Goal: Task Accomplishment & Management: Use online tool/utility

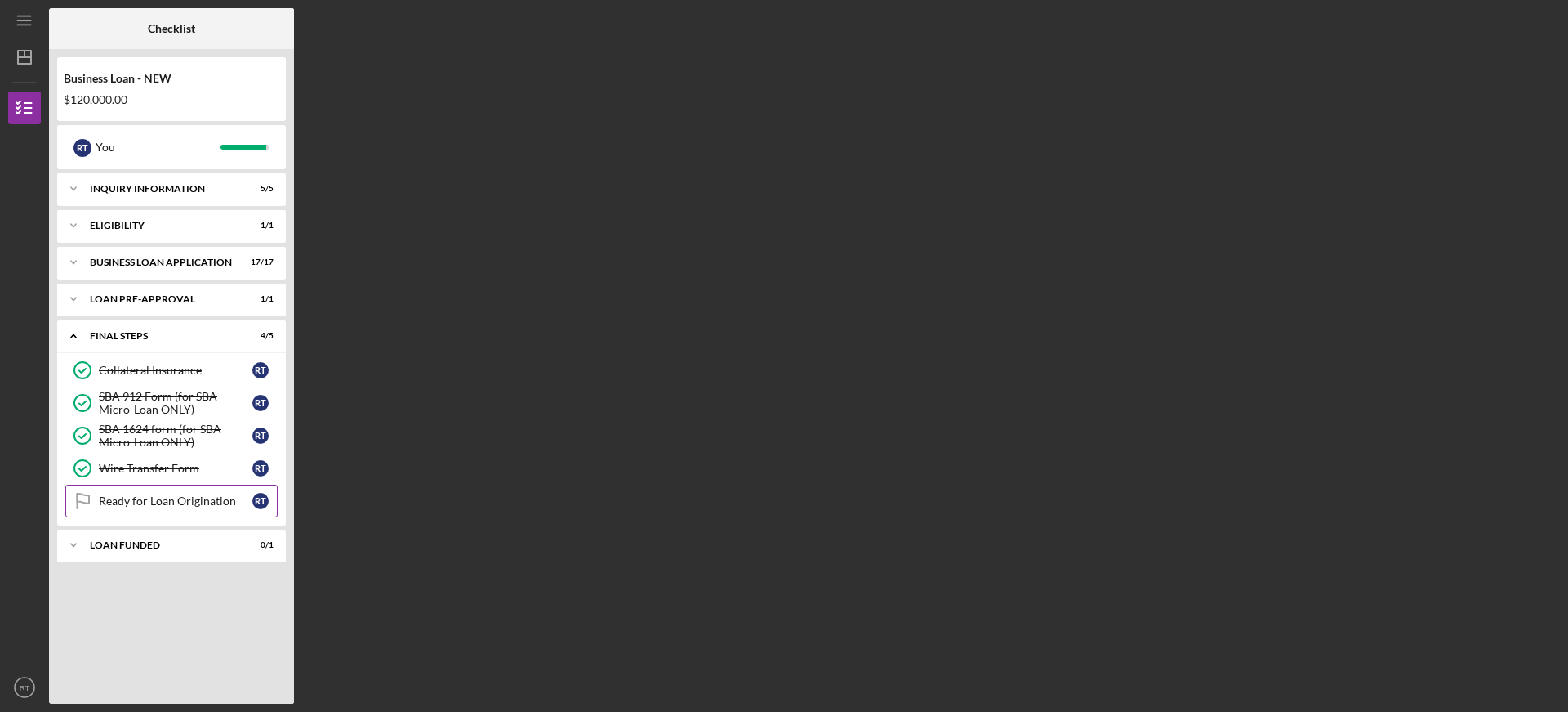
click at [159, 500] on div "Ready for Loan Origination" at bounding box center [176, 501] width 153 height 13
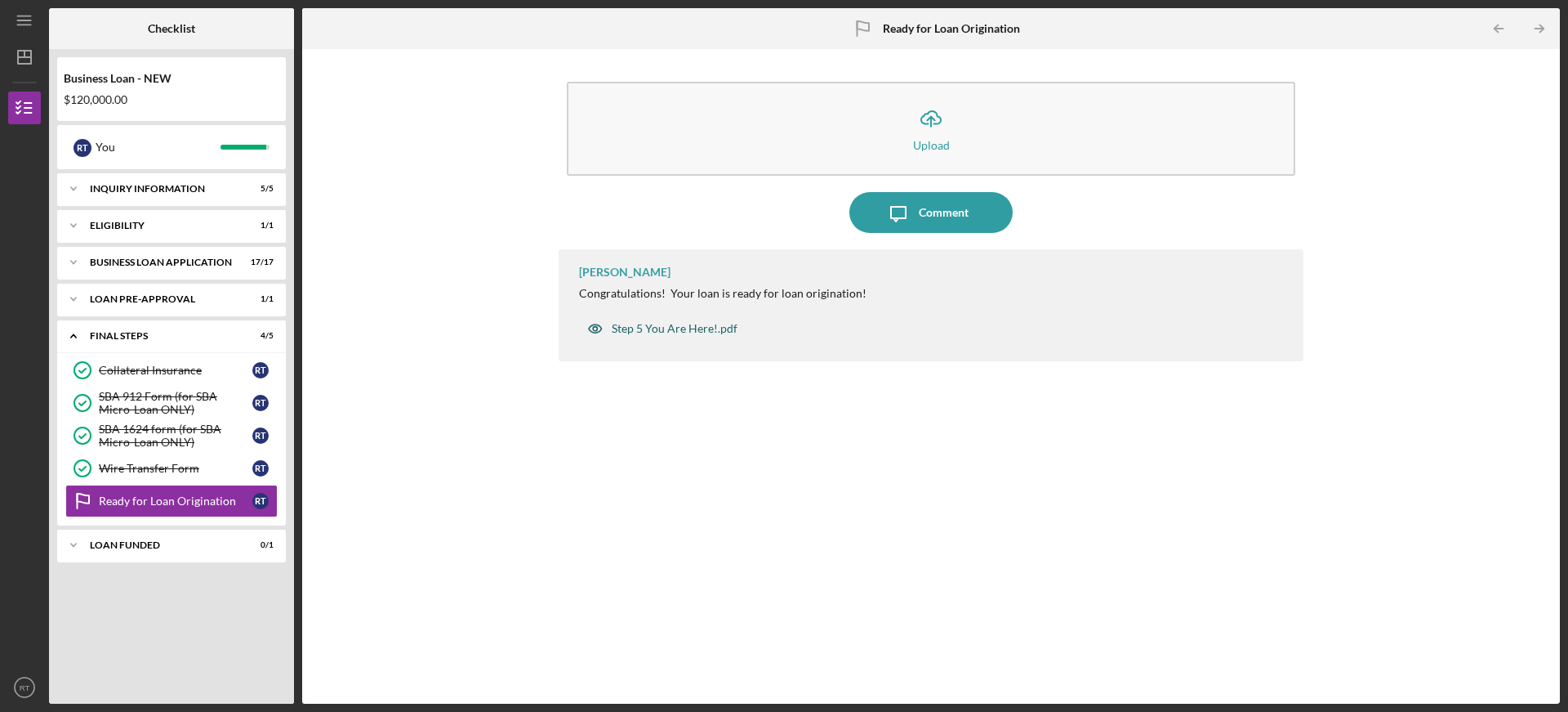
click at [673, 326] on div "Step 5 You Are Here!.pdf" at bounding box center [674, 328] width 126 height 13
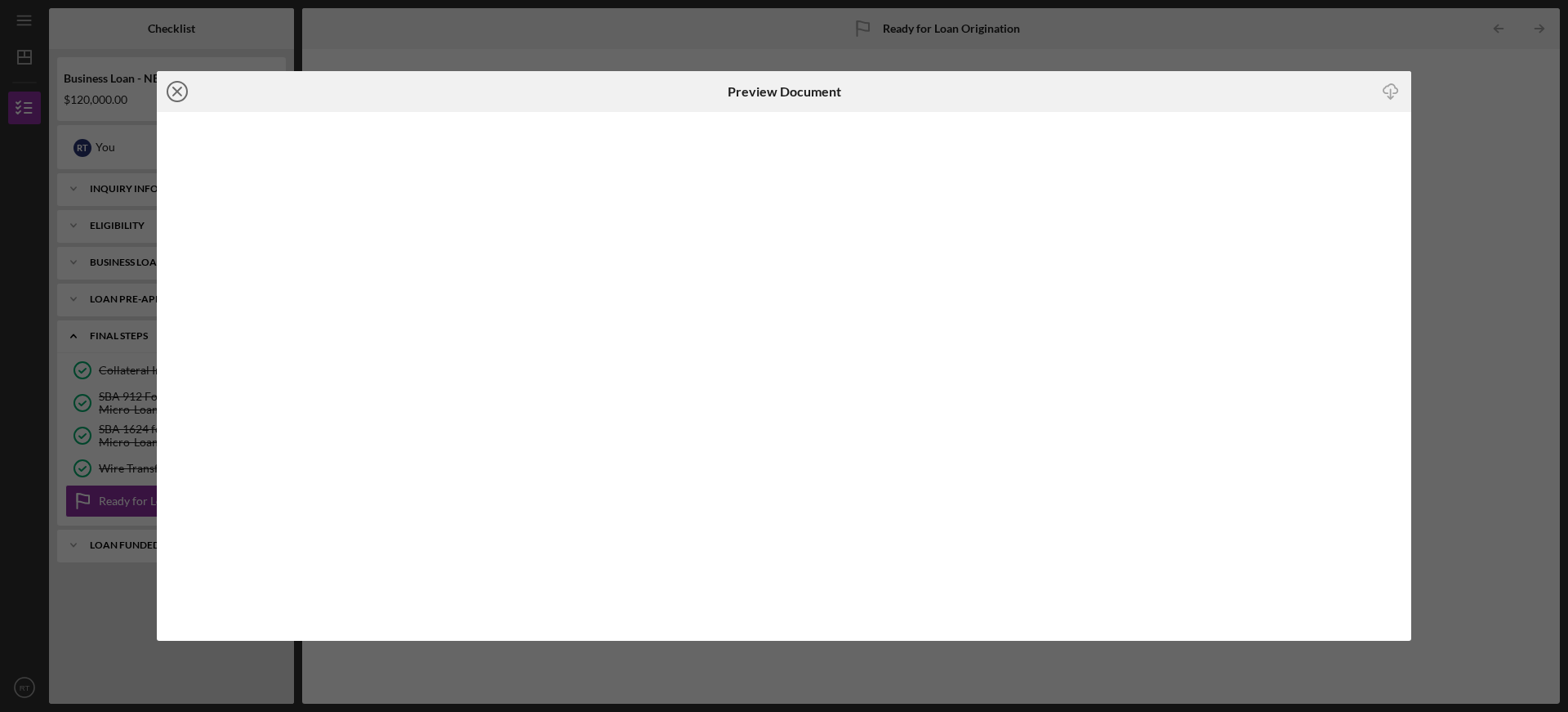
click at [169, 94] on icon "Icon/Close" at bounding box center [177, 92] width 41 height 41
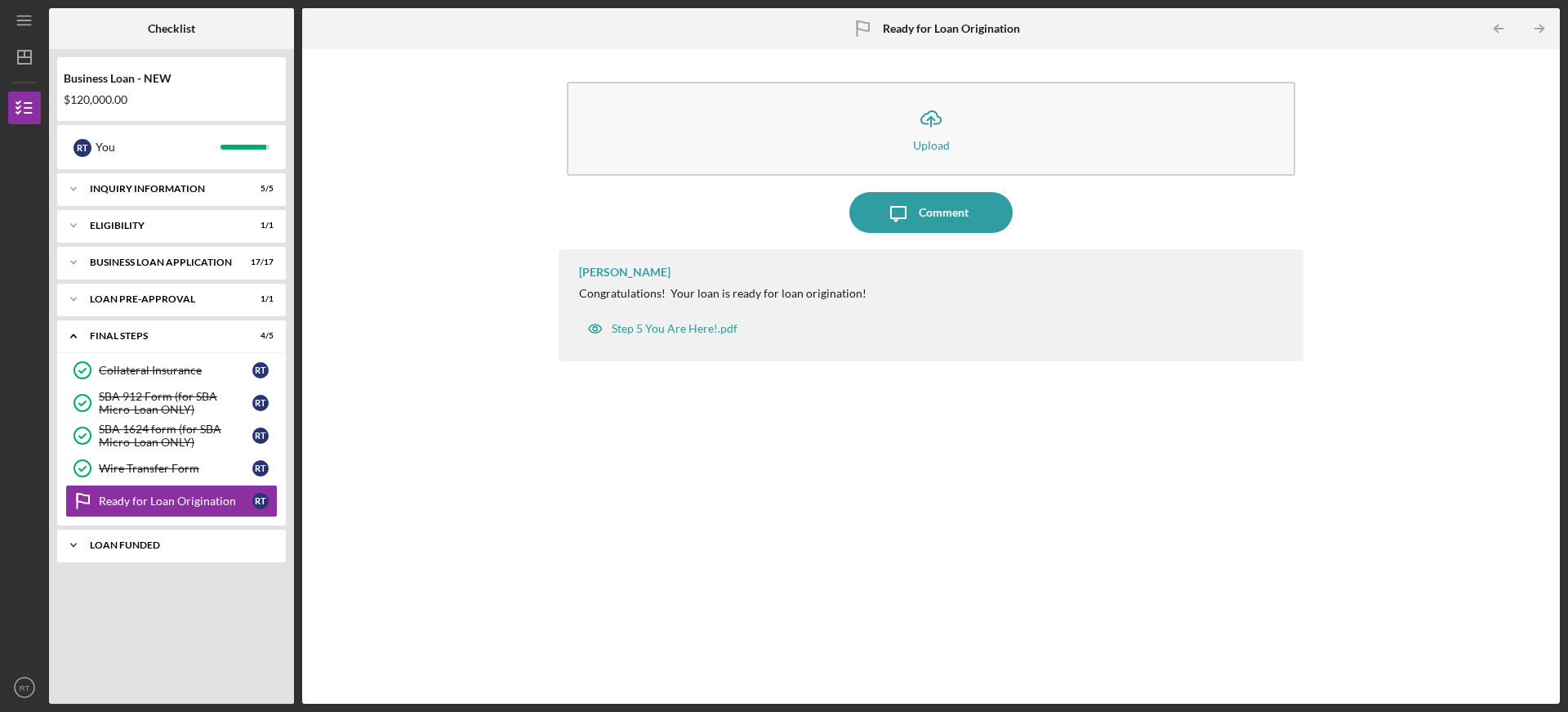
click at [102, 545] on div "LOAN FUNDED" at bounding box center [177, 544] width 176 height 10
click at [128, 583] on div "Loan Funded!" at bounding box center [176, 579] width 153 height 13
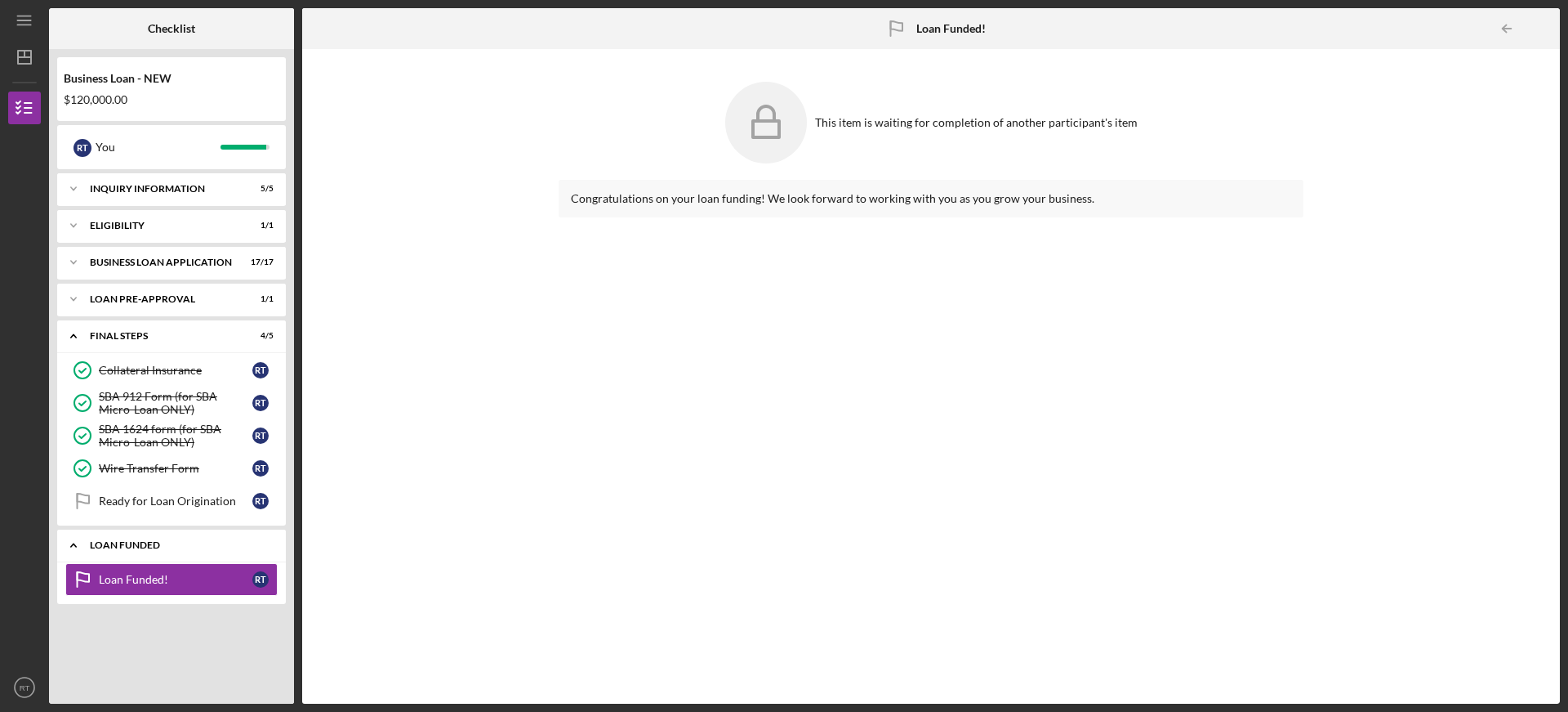
click at [134, 545] on div "LOAN FUNDED" at bounding box center [177, 544] width 176 height 10
click at [163, 469] on div "Wire Transfer Form" at bounding box center [176, 468] width 153 height 13
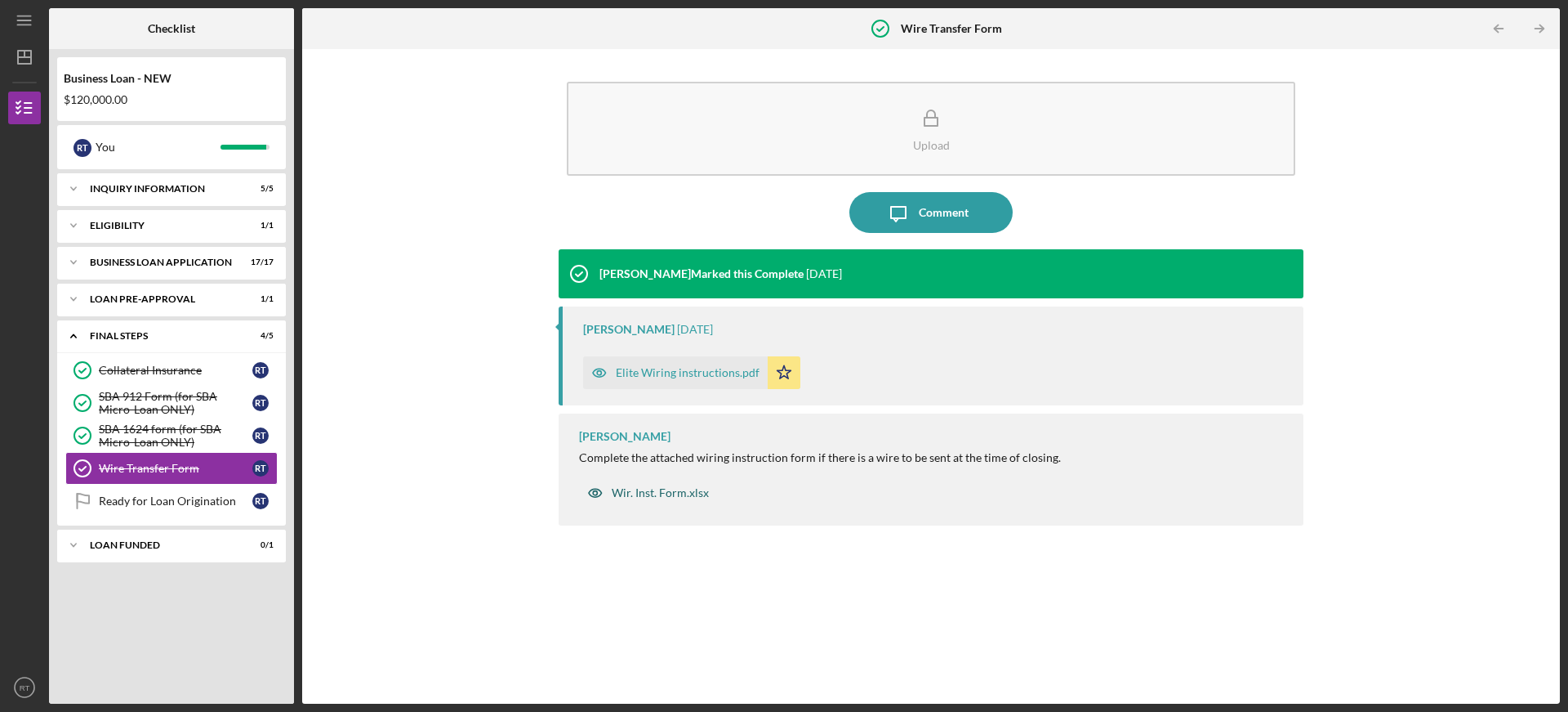
click at [664, 493] on div "Wir. Inst. Form.xlsx" at bounding box center [660, 493] width 97 height 13
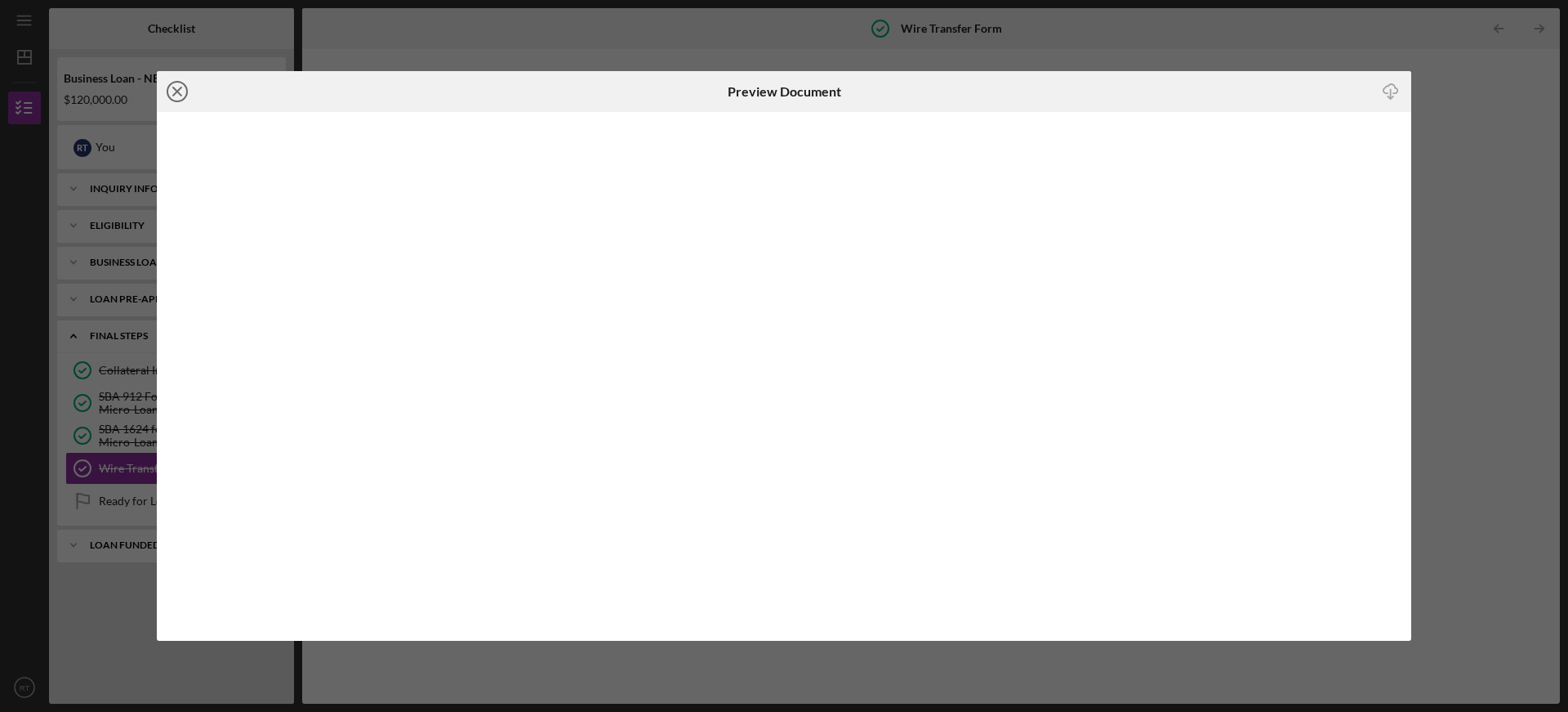
click at [181, 89] on icon "Icon/Close" at bounding box center [177, 92] width 41 height 41
